Goal: Information Seeking & Learning: Learn about a topic

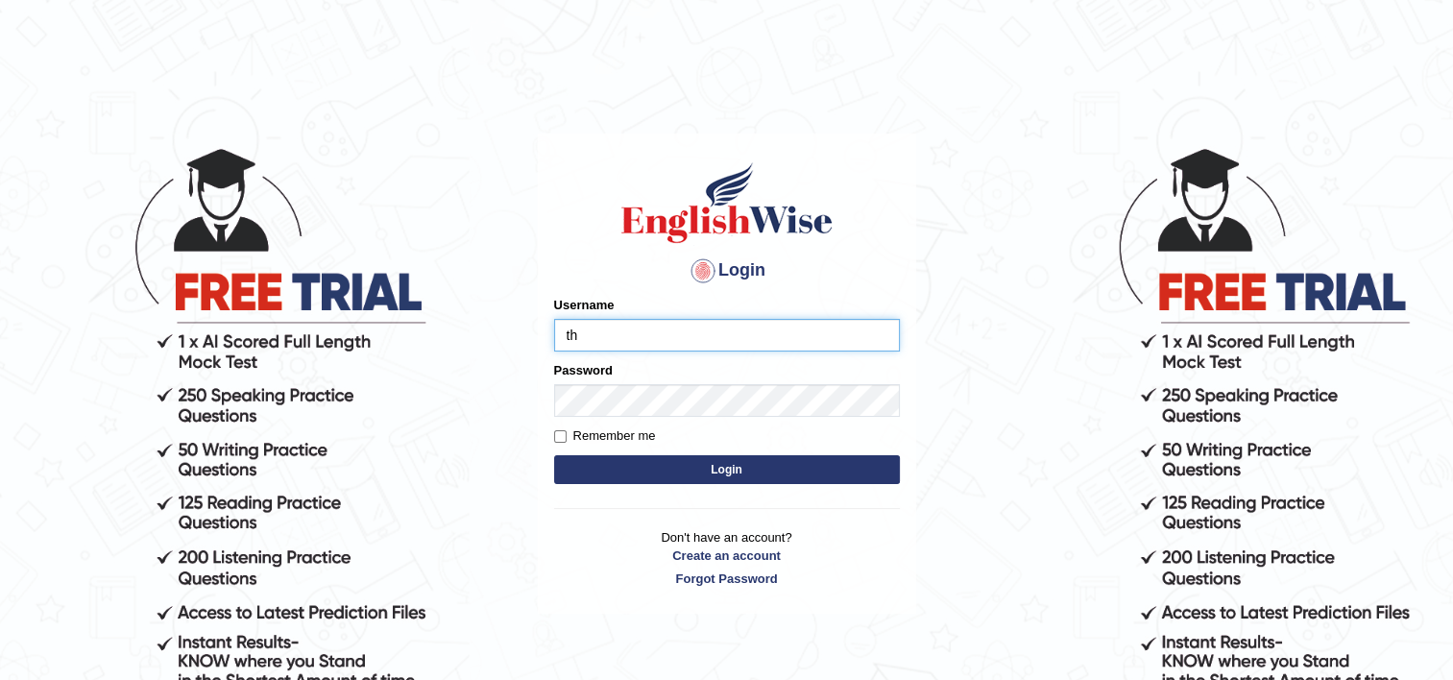
type input "Thilini_Dissanayake"
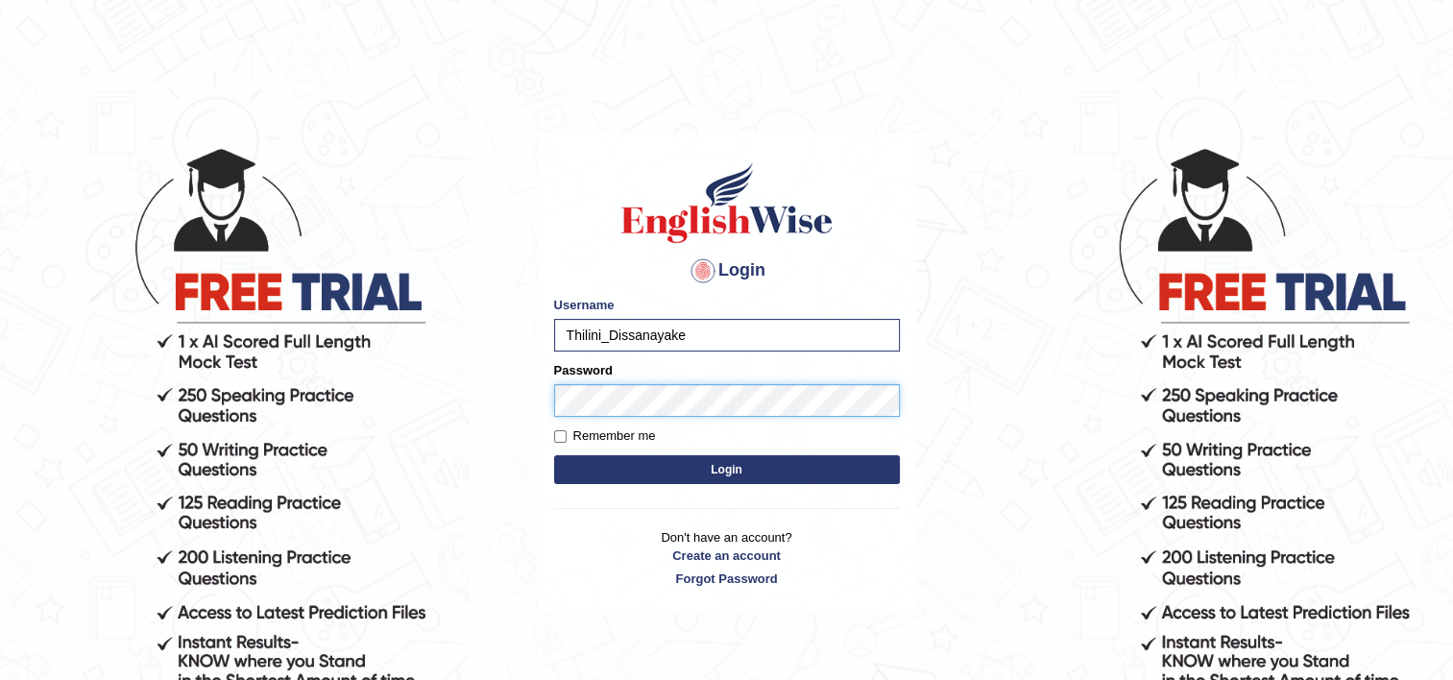
click at [554, 455] on button "Login" at bounding box center [727, 469] width 346 height 29
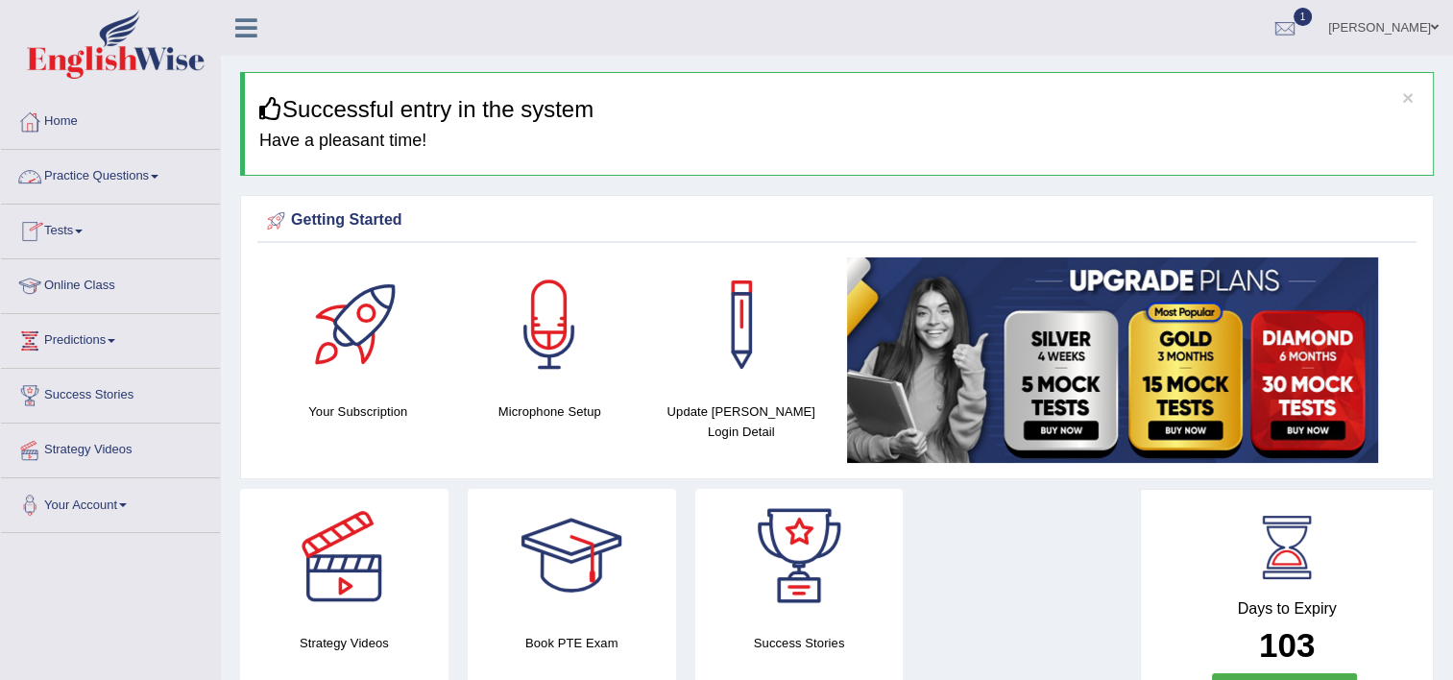
click at [132, 173] on link "Practice Questions" at bounding box center [110, 174] width 219 height 48
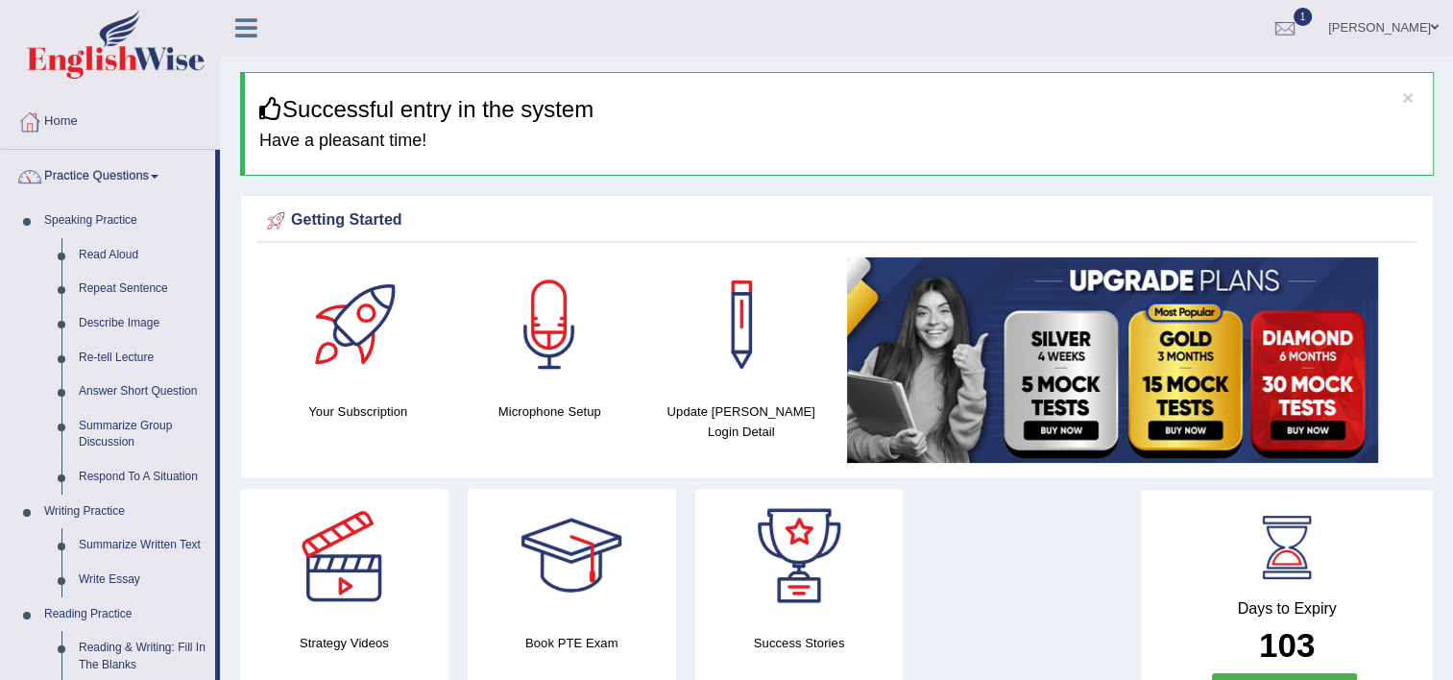
drag, startPoint x: 219, startPoint y: 219, endPoint x: 533, endPoint y: 299, distance: 324.1
click at [1283, 29] on div at bounding box center [1285, 28] width 29 height 29
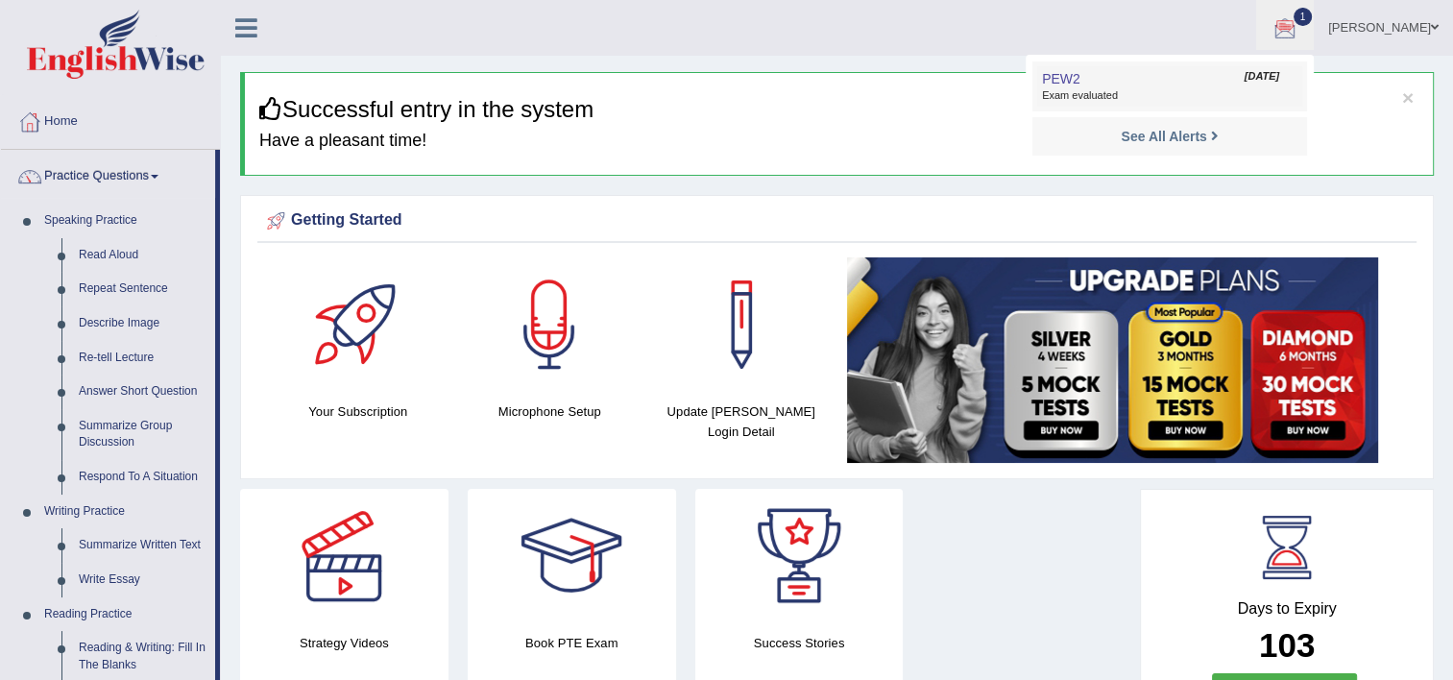
click at [1197, 81] on link "PEW2 Sep 5, 2025 Exam evaluated" at bounding box center [1169, 86] width 265 height 40
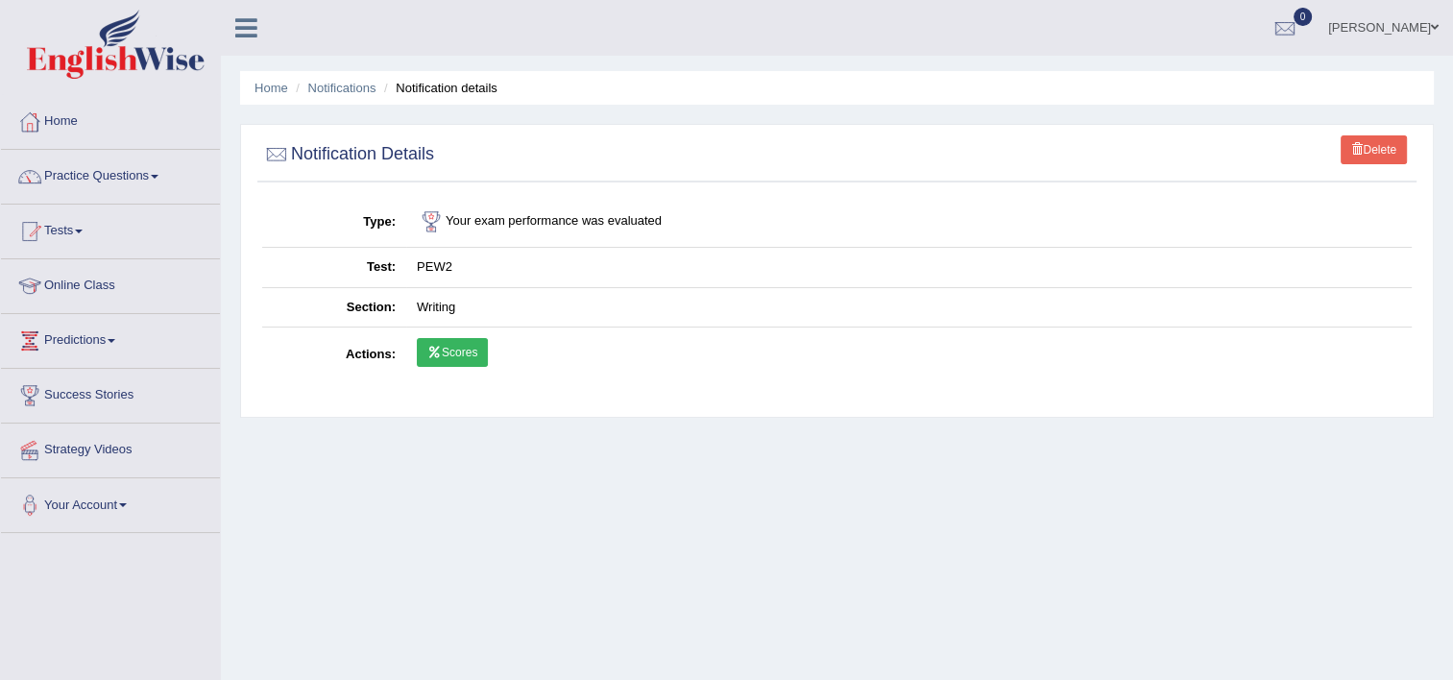
click at [447, 357] on link "Scores" at bounding box center [452, 352] width 71 height 29
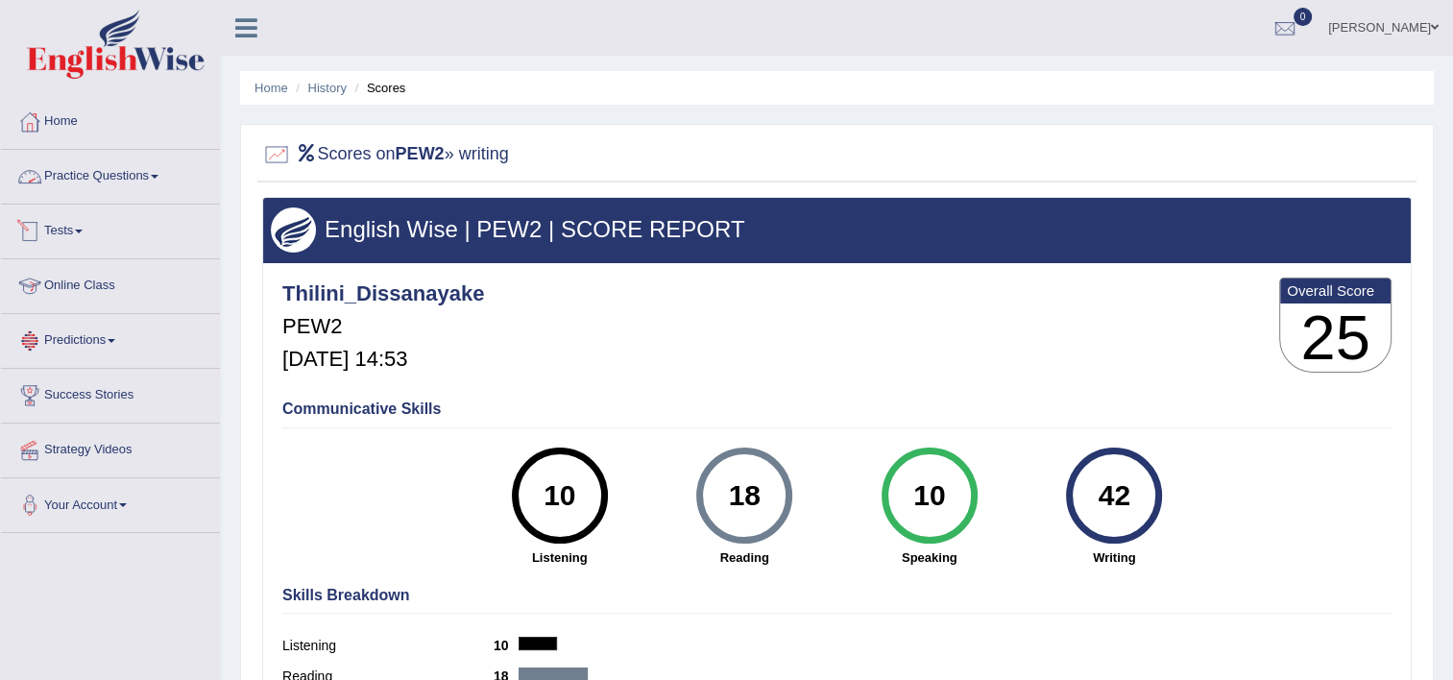
click at [113, 189] on link "Practice Questions" at bounding box center [110, 174] width 219 height 48
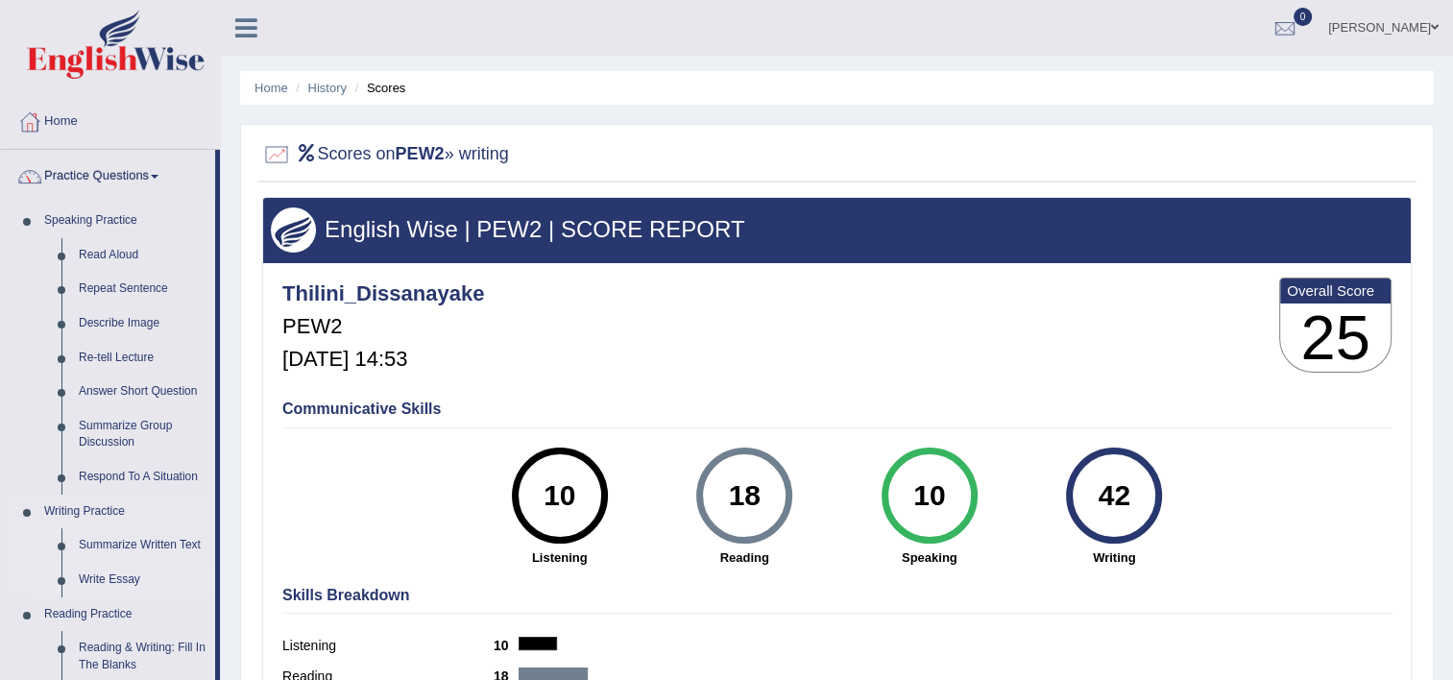
click at [93, 580] on link "Write Essay" at bounding box center [142, 580] width 145 height 35
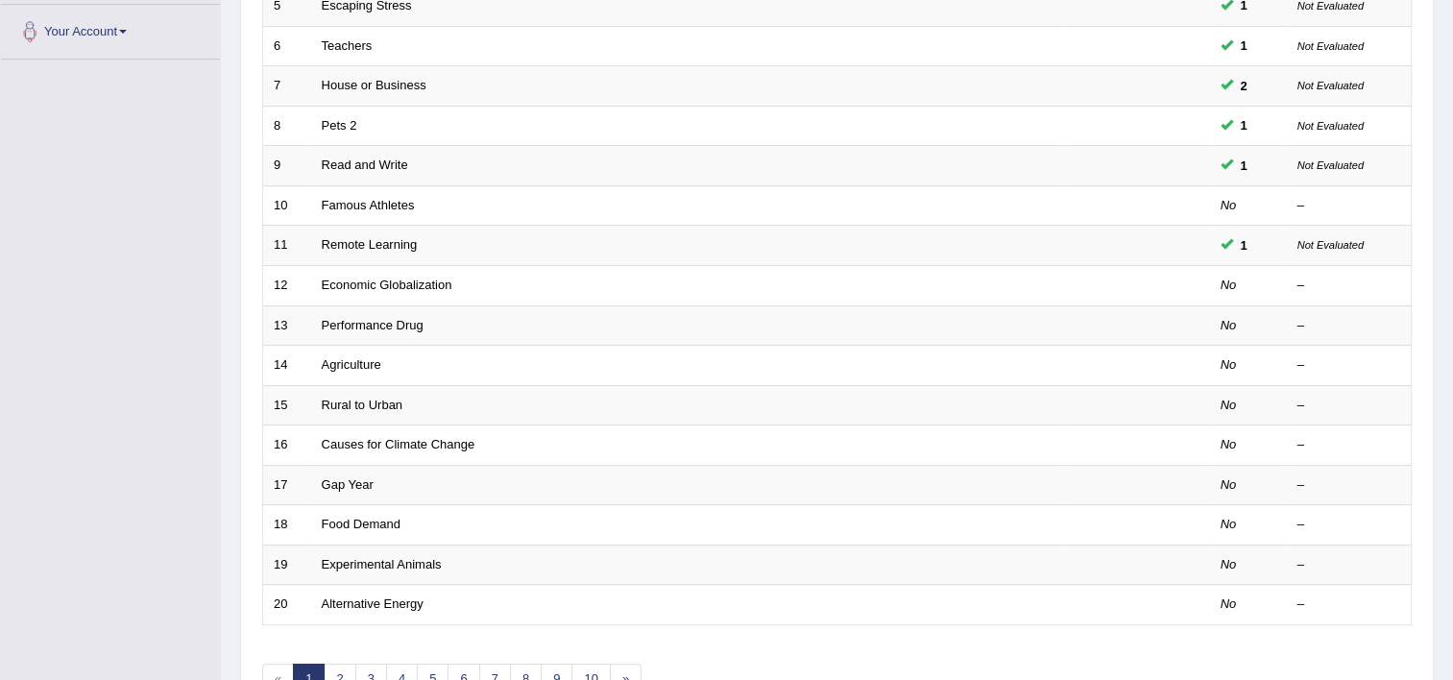
scroll to position [475, 0]
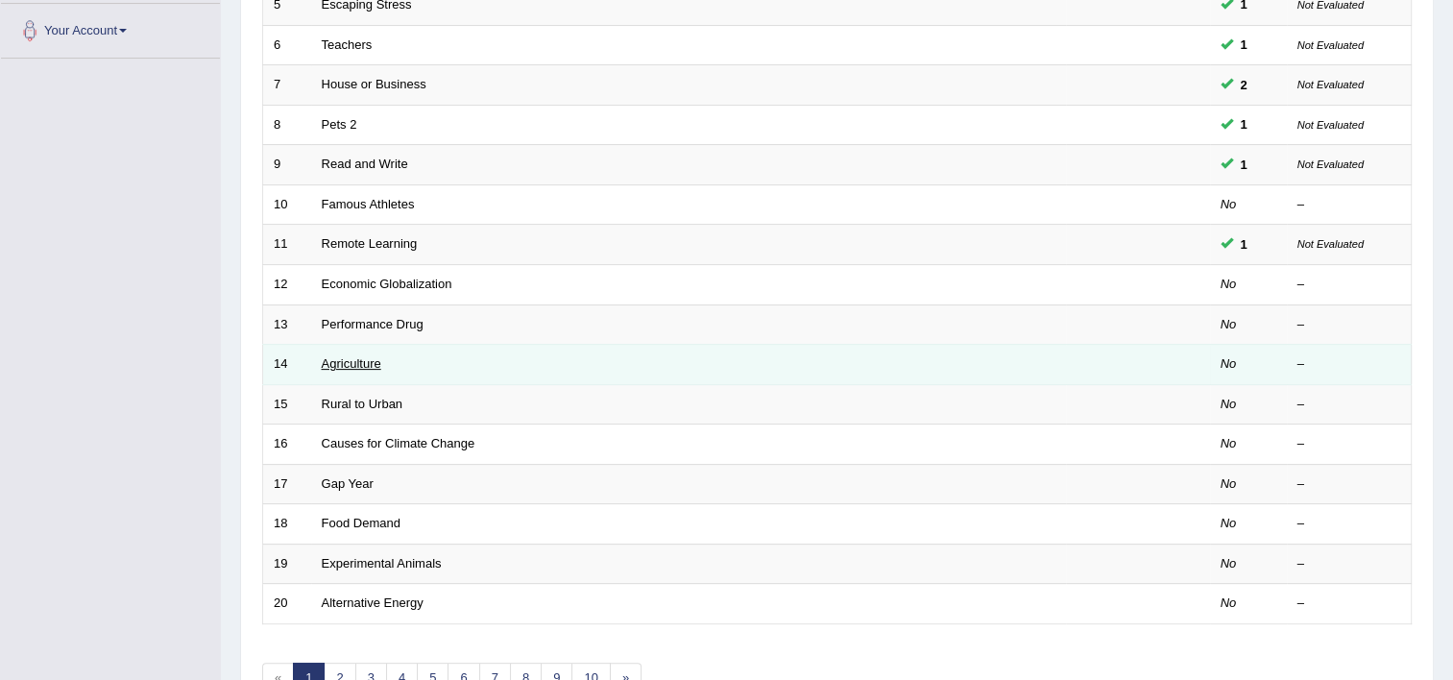
click at [363, 363] on link "Agriculture" at bounding box center [352, 363] width 60 height 14
